Goal: Information Seeking & Learning: Find specific fact

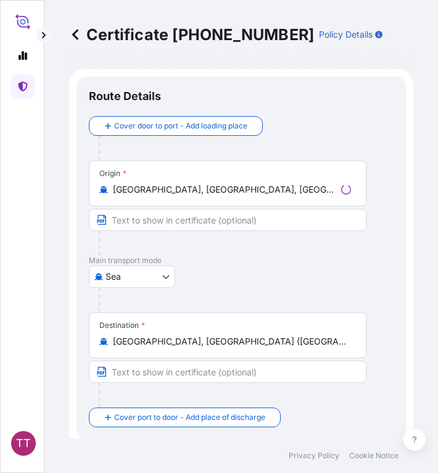
select select "Sea"
select select "31456"
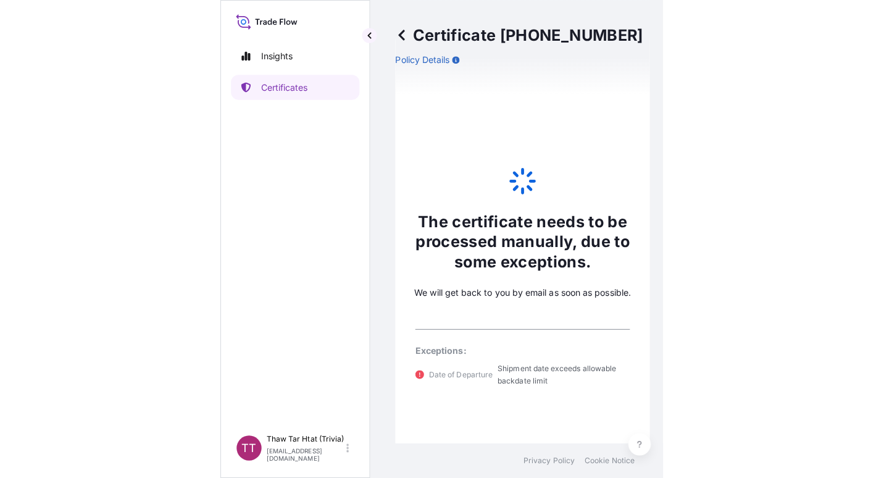
scroll to position [642, 0]
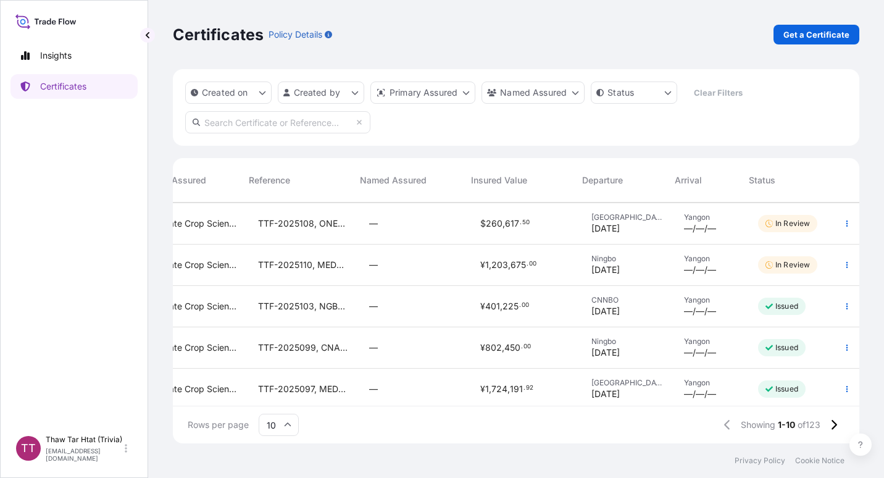
scroll to position [0, 255]
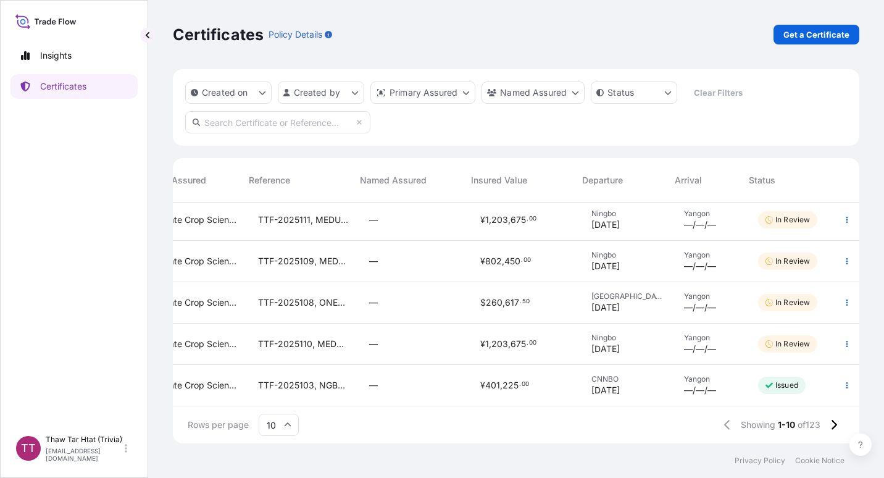
scroll to position [41, 255]
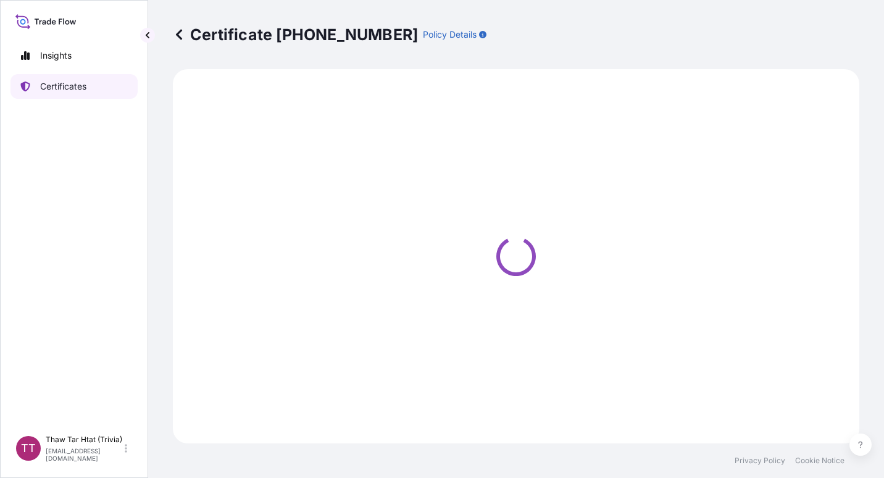
click at [54, 80] on link "Certificates" at bounding box center [73, 86] width 127 height 25
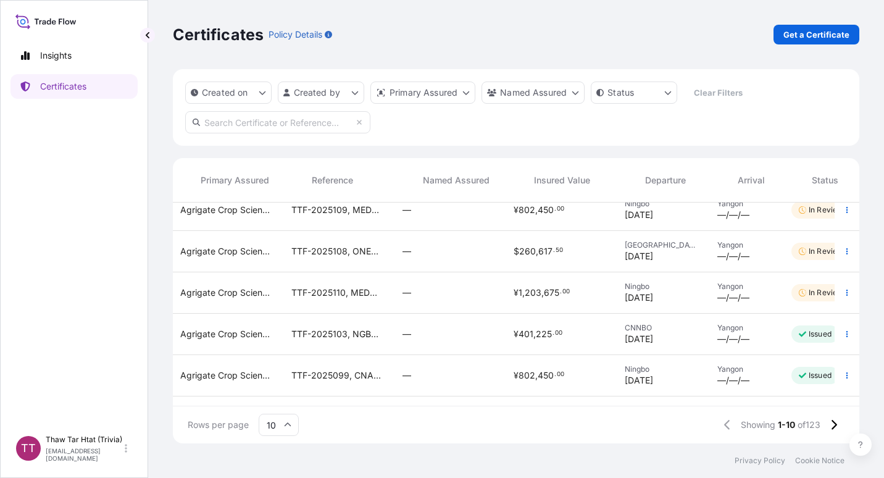
scroll to position [96, 255]
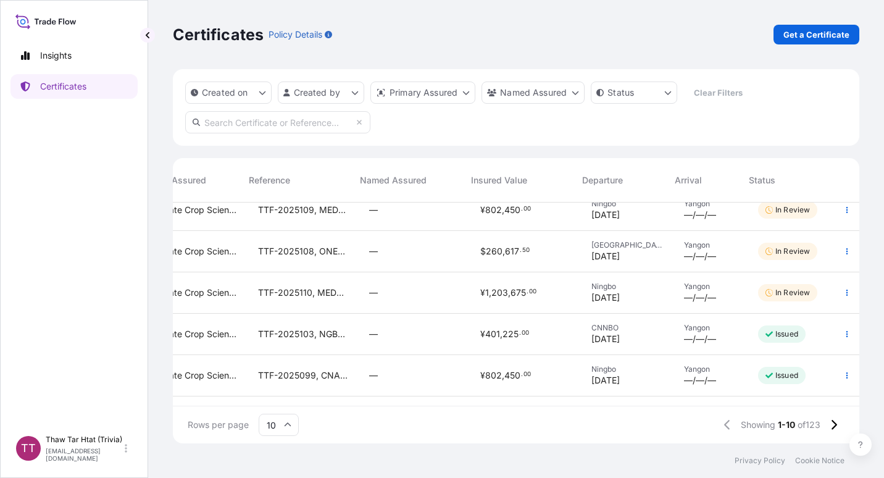
click at [330, 298] on span "TTF-2025110, MEDUJL958876" at bounding box center [303, 293] width 91 height 12
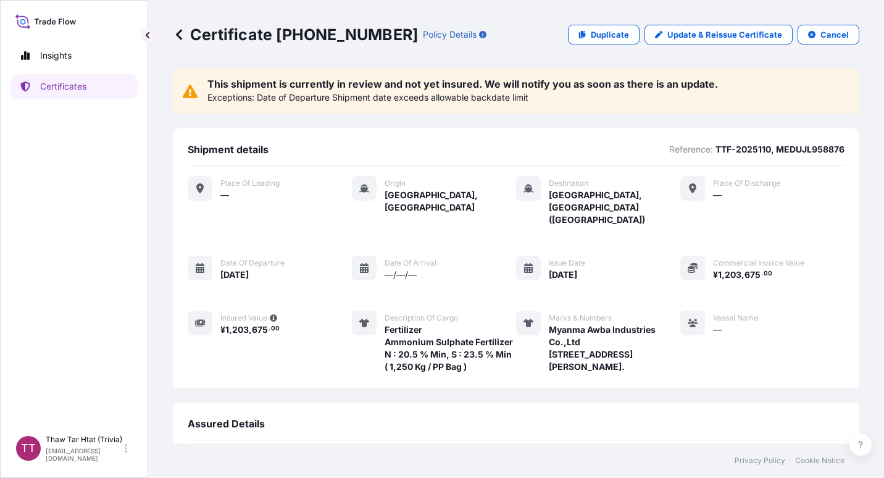
click at [175, 36] on icon at bounding box center [179, 34] width 12 height 12
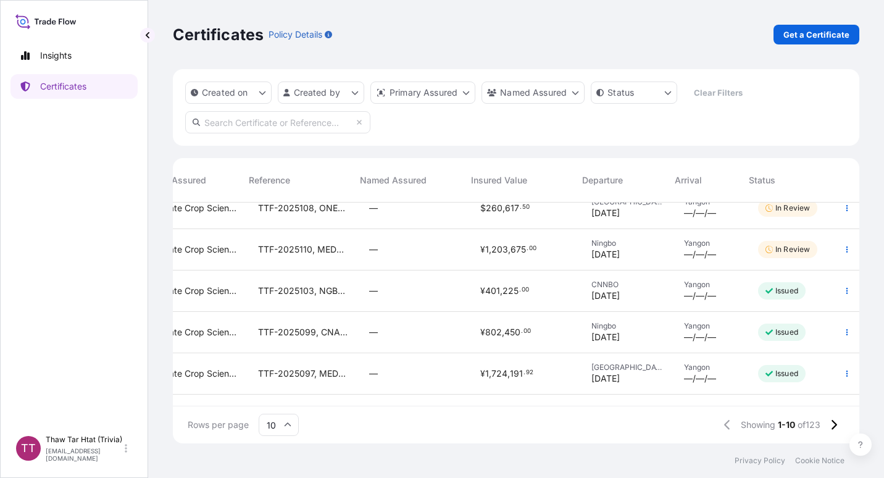
scroll to position [135, 255]
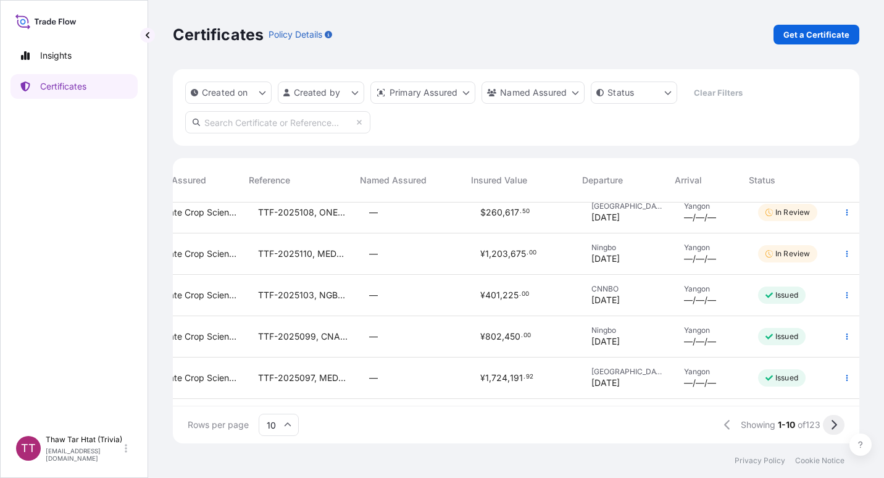
click at [835, 429] on icon at bounding box center [834, 424] width 7 height 11
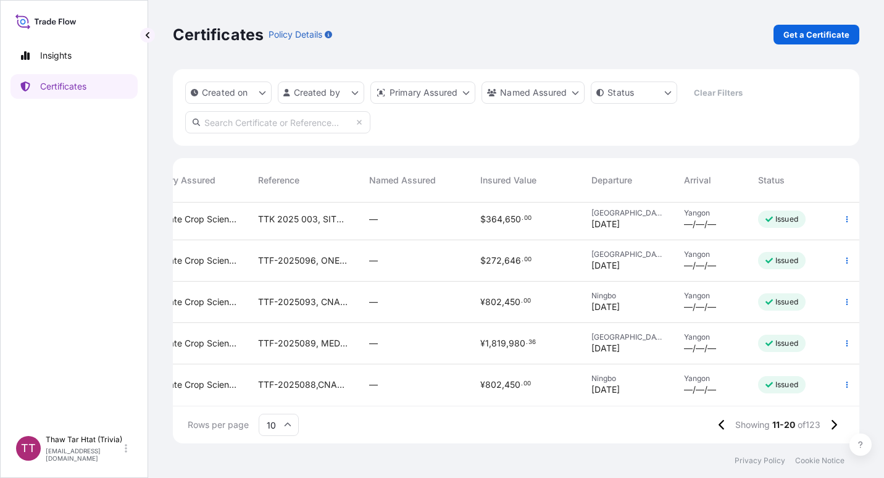
scroll to position [220, 246]
click at [832, 431] on button at bounding box center [834, 425] width 22 height 20
click at [834, 424] on icon at bounding box center [834, 424] width 7 height 11
click at [837, 422] on button at bounding box center [834, 425] width 22 height 20
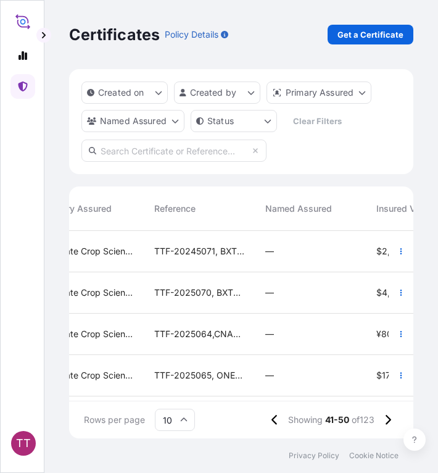
scroll to position [205, 335]
click at [278, 426] on button at bounding box center [275, 420] width 22 height 20
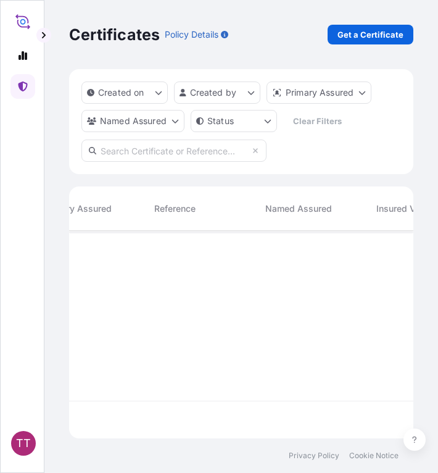
click at [25, 86] on icon at bounding box center [23, 87] width 10 height 10
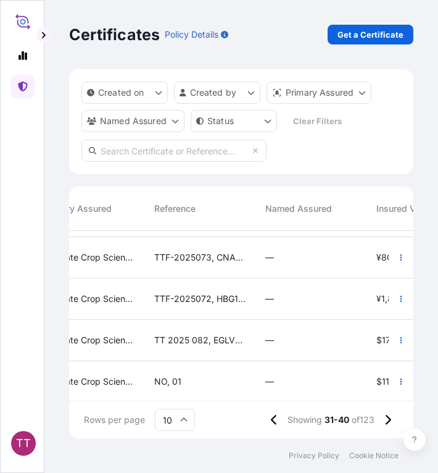
scroll to position [253, 246]
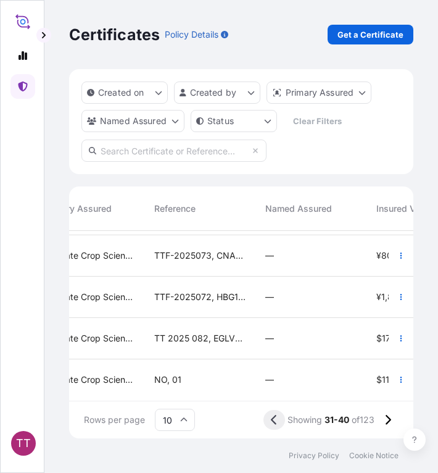
click at [271, 419] on icon at bounding box center [274, 419] width 7 height 11
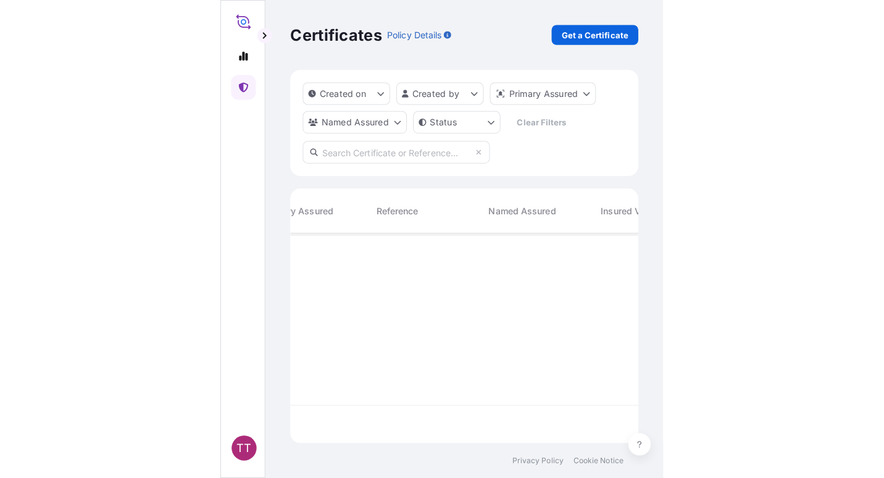
scroll to position [0, 246]
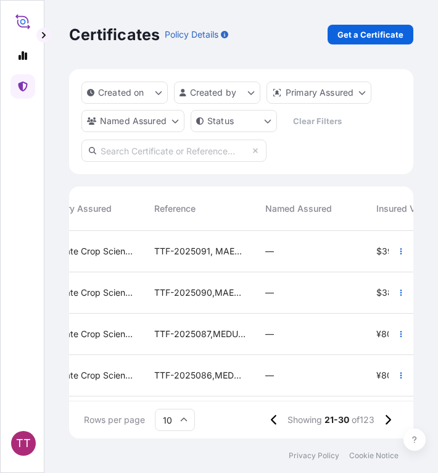
click at [173, 416] on input "10" at bounding box center [175, 420] width 40 height 22
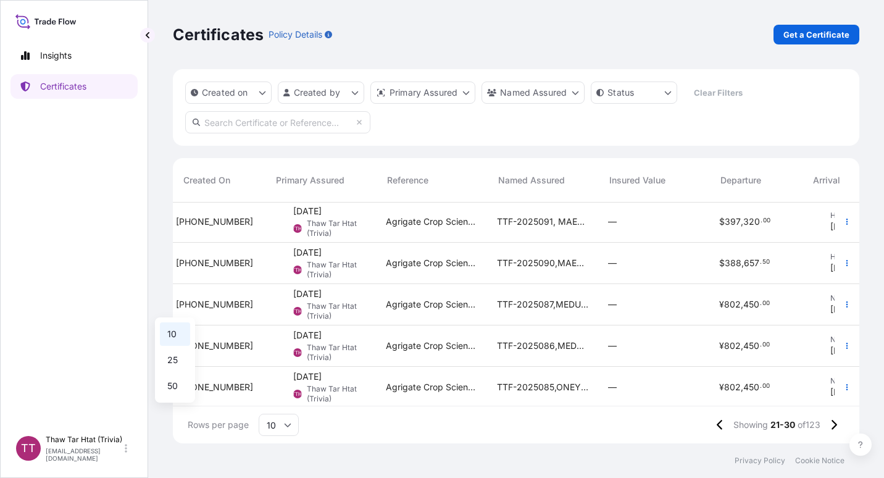
scroll to position [1, 0]
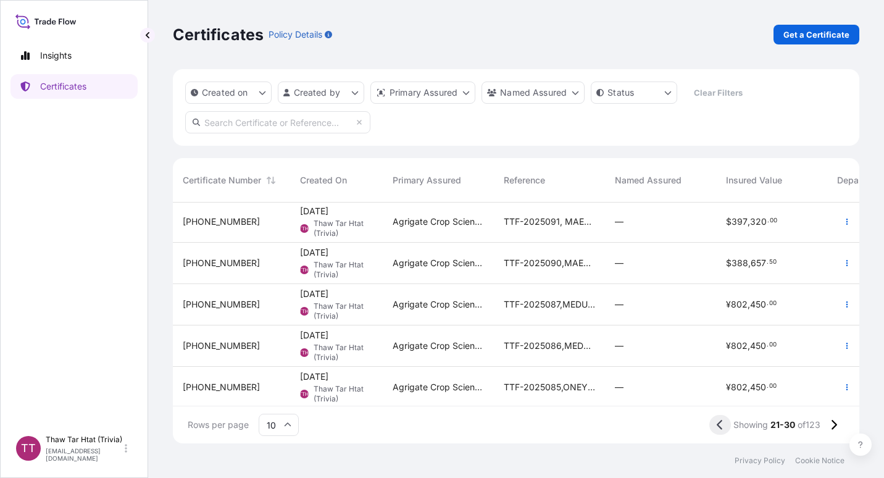
click at [726, 424] on button at bounding box center [720, 425] width 22 height 20
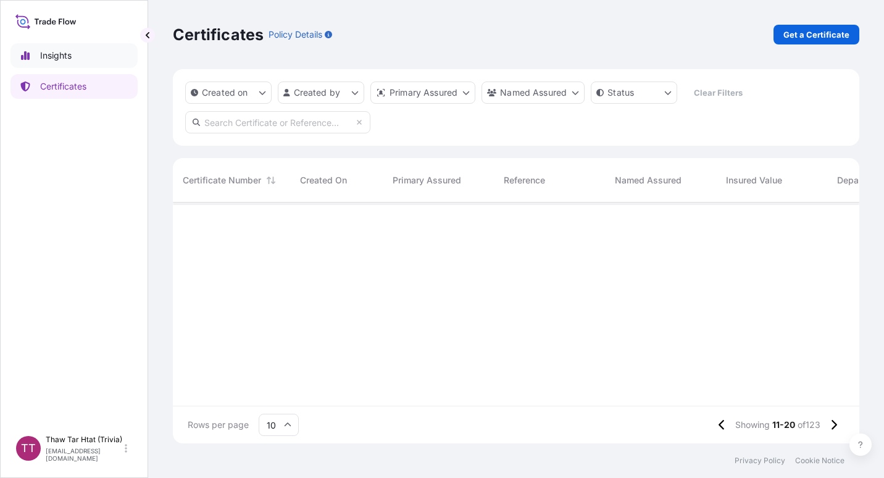
click at [33, 57] on link "Insights" at bounding box center [73, 55] width 127 height 25
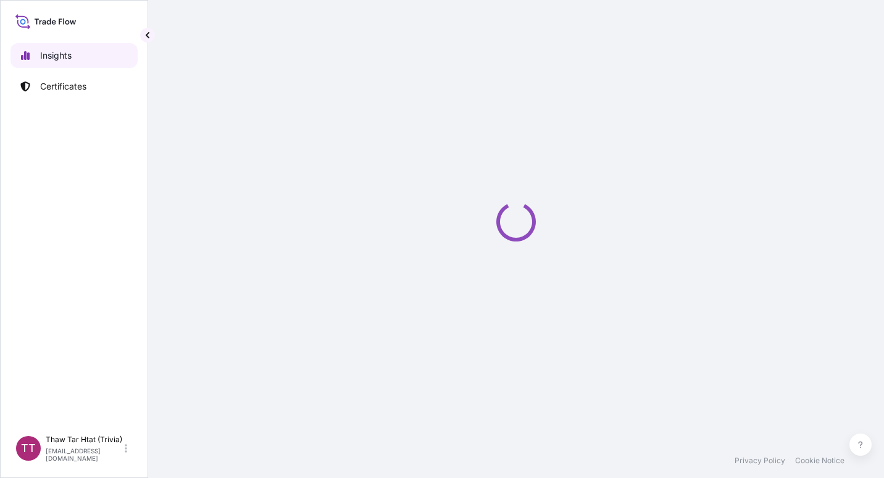
select select "2025"
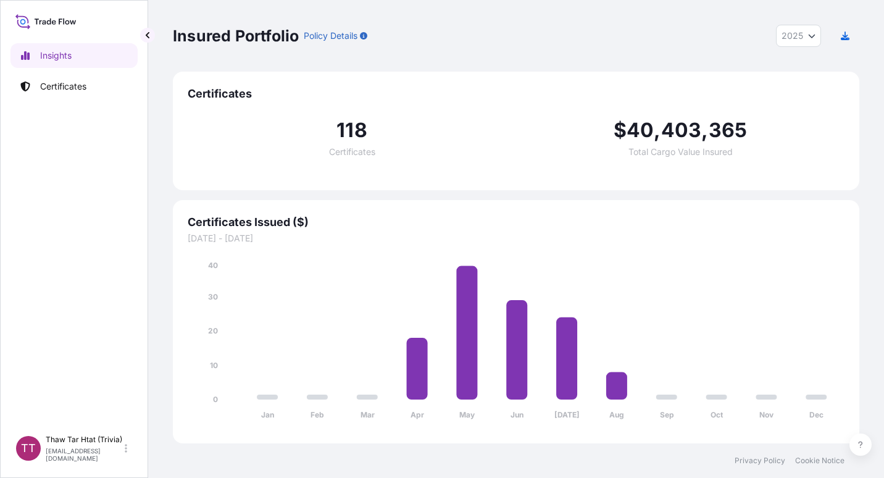
click at [59, 75] on link "Certificates" at bounding box center [73, 86] width 127 height 25
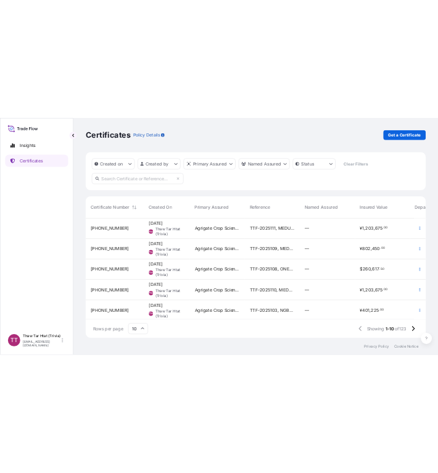
scroll to position [43, 0]
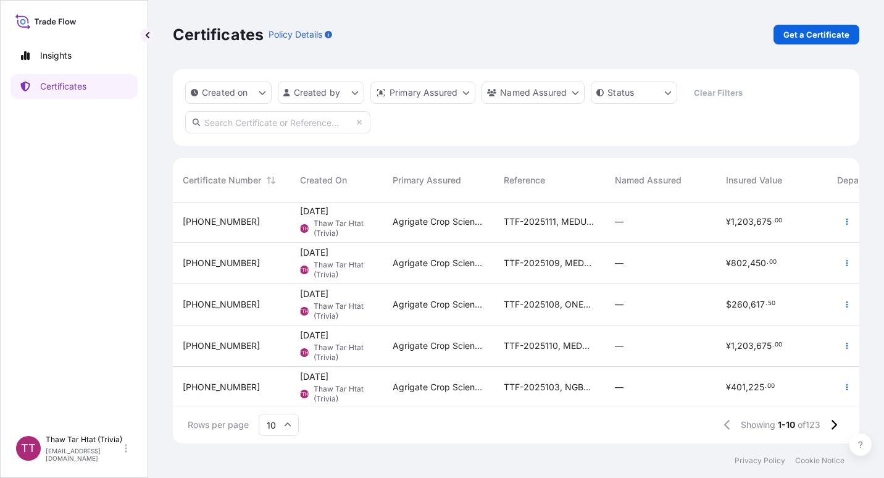
click at [532, 343] on span "TTF-2025110, MEDUJL958876" at bounding box center [549, 346] width 91 height 12
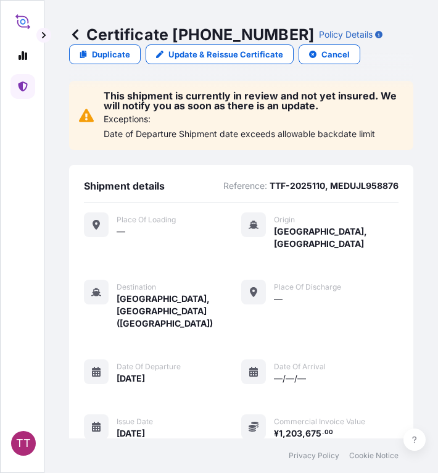
scroll to position [7, 0]
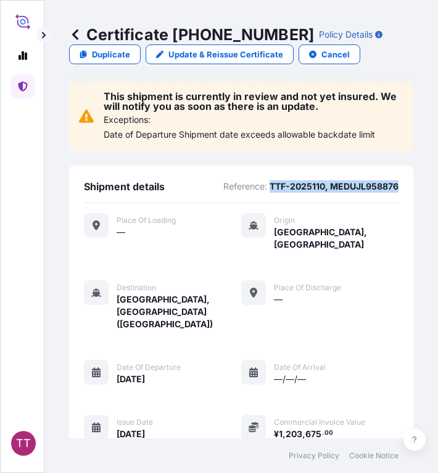
drag, startPoint x: 263, startPoint y: 183, endPoint x: 392, endPoint y: 189, distance: 129.2
click at [392, 189] on div "Shipment details Reference: TTF-2025110, MEDUJL958876 Place of Loading — Origin…" at bounding box center [241, 414] width 345 height 498
copy p "TTF-2025110, MEDUJL958876"
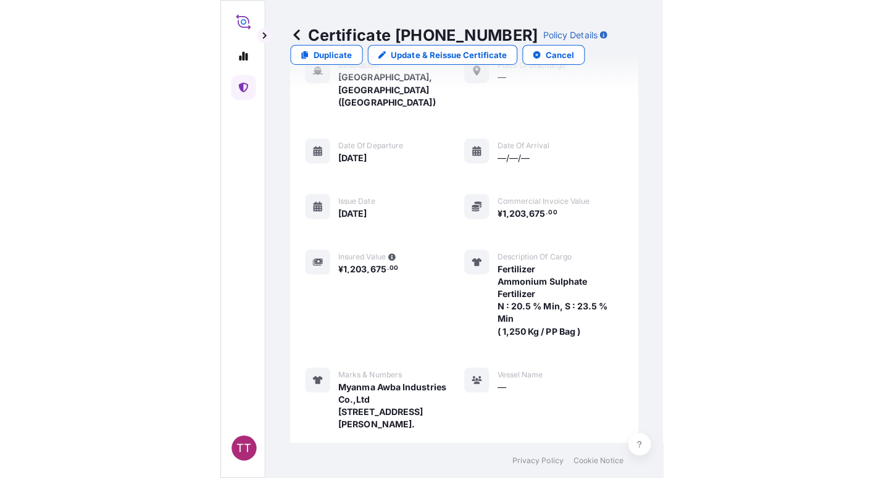
scroll to position [216, 0]
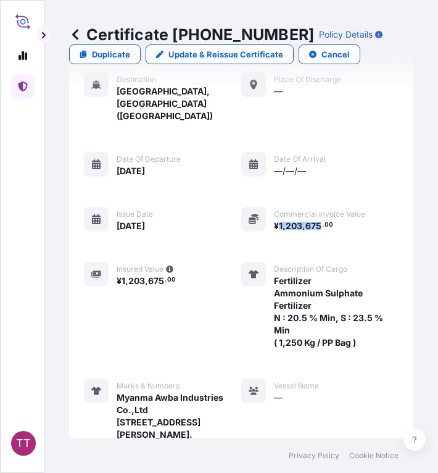
drag, startPoint x: 316, startPoint y: 189, endPoint x: 275, endPoint y: 185, distance: 41.6
click at [275, 222] on span "¥ 1 , 203 , 675 . 00" at bounding box center [303, 226] width 59 height 9
copy span "1 , 203 , 675"
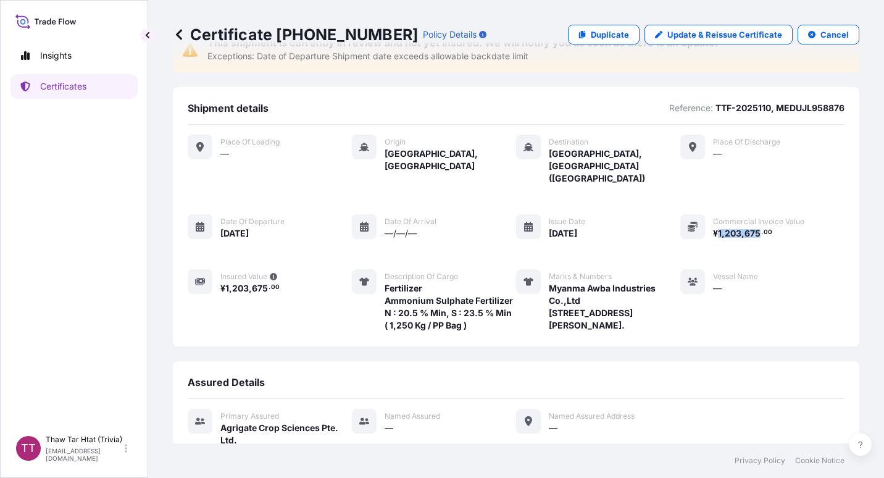
scroll to position [78, 0]
